Goal: Transaction & Acquisition: Purchase product/service

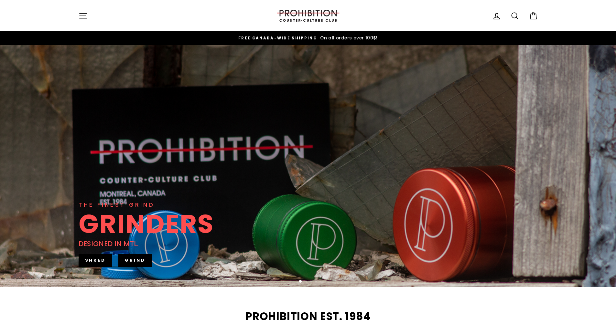
click at [519, 9] on link "Search" at bounding box center [514, 16] width 17 height 14
click at [512, 15] on icon at bounding box center [514, 16] width 6 height 6
type input "PAX"
click at [85, 16] on button "Search" at bounding box center [86, 16] width 14 height 22
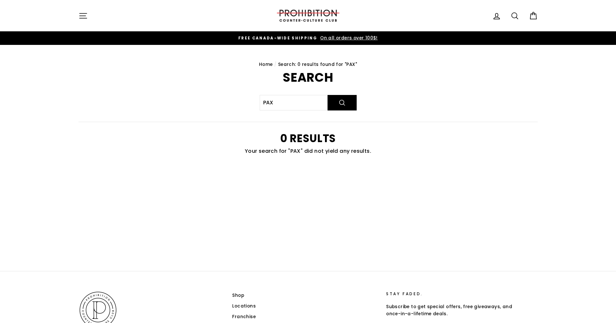
click at [84, 16] on icon "button" at bounding box center [83, 15] width 7 height 5
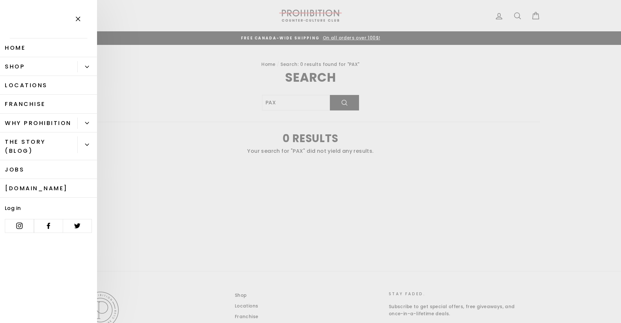
click at [68, 72] on link "Shop" at bounding box center [38, 66] width 77 height 19
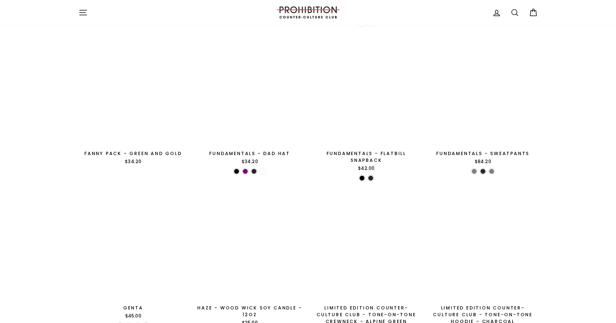
scroll to position [1033, 0]
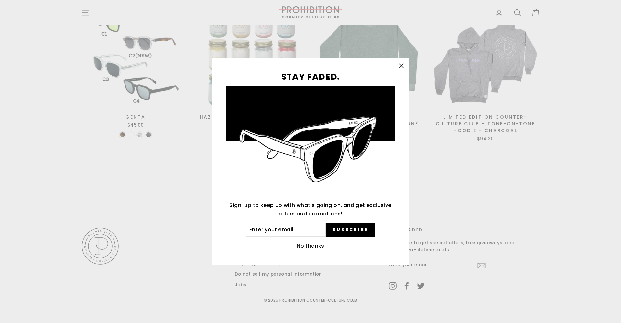
click at [399, 65] on icon "button" at bounding box center [401, 65] width 9 height 9
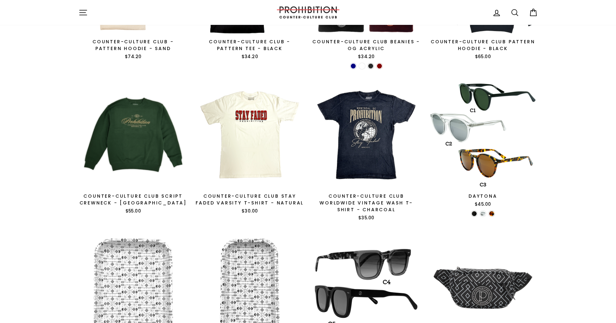
scroll to position [0, 0]
